Goal: Task Accomplishment & Management: Manage account settings

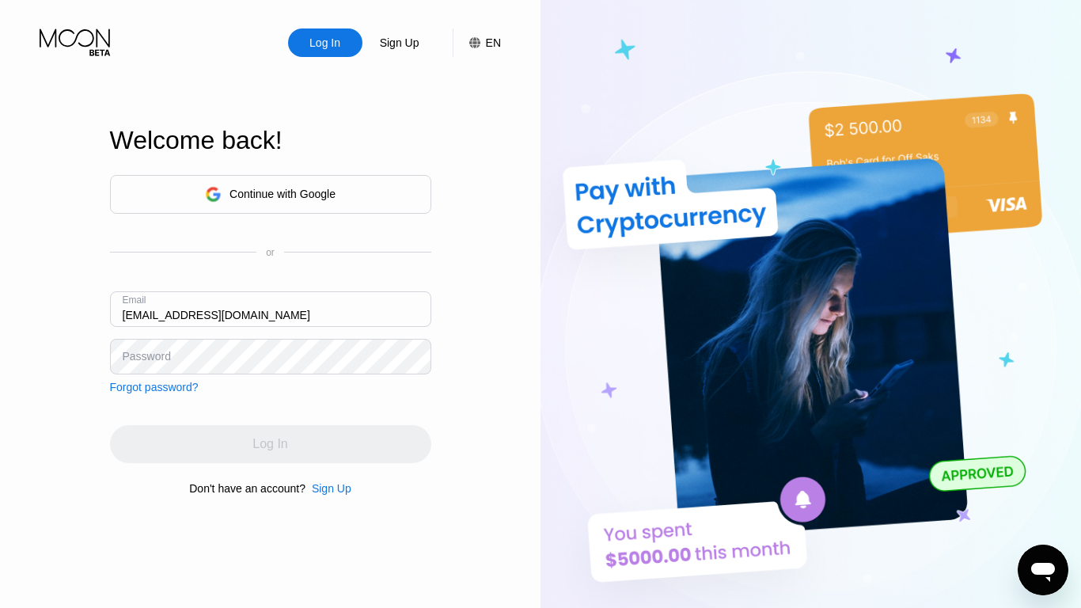
type input "stephenglen1969@enunciaymail.com"
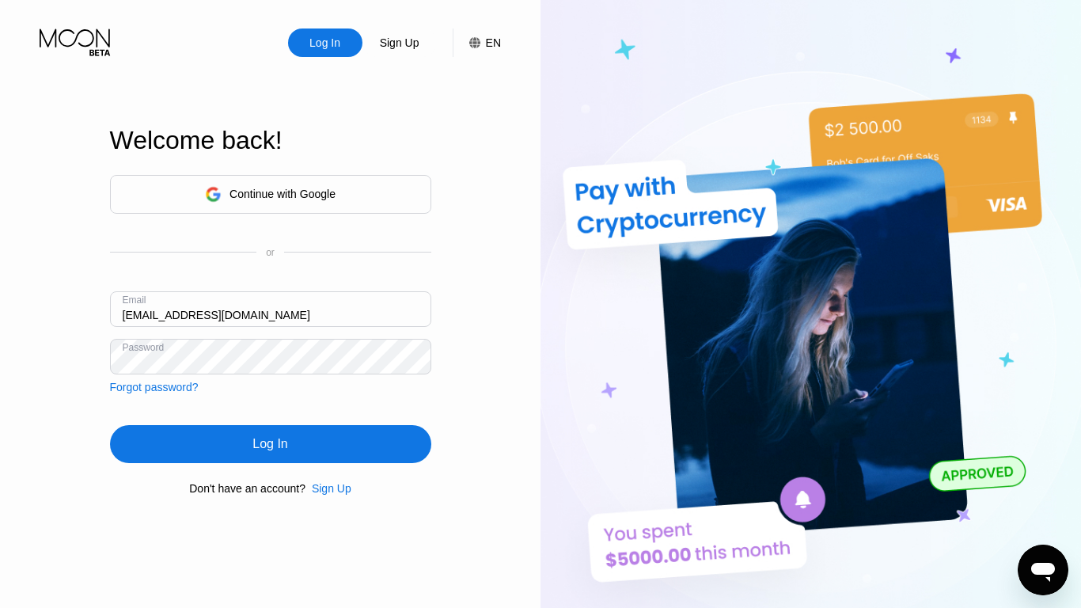
click at [270, 446] on div "Log In" at bounding box center [269, 444] width 35 height 16
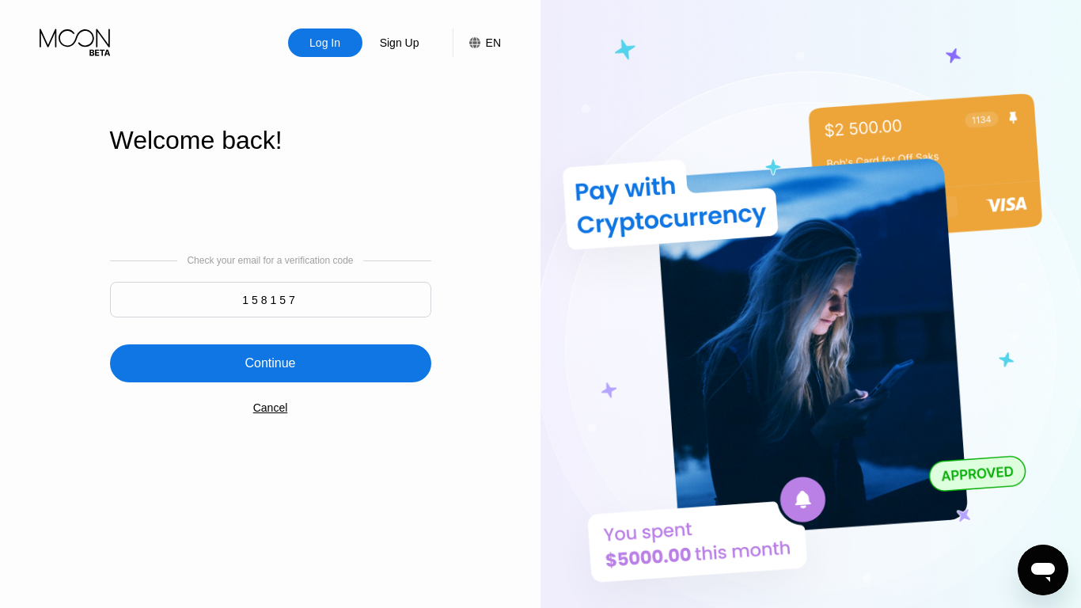
type input "158157"
click at [270, 365] on div "Continue" at bounding box center [269, 363] width 51 height 16
